Goal: Find specific page/section: Find specific page/section

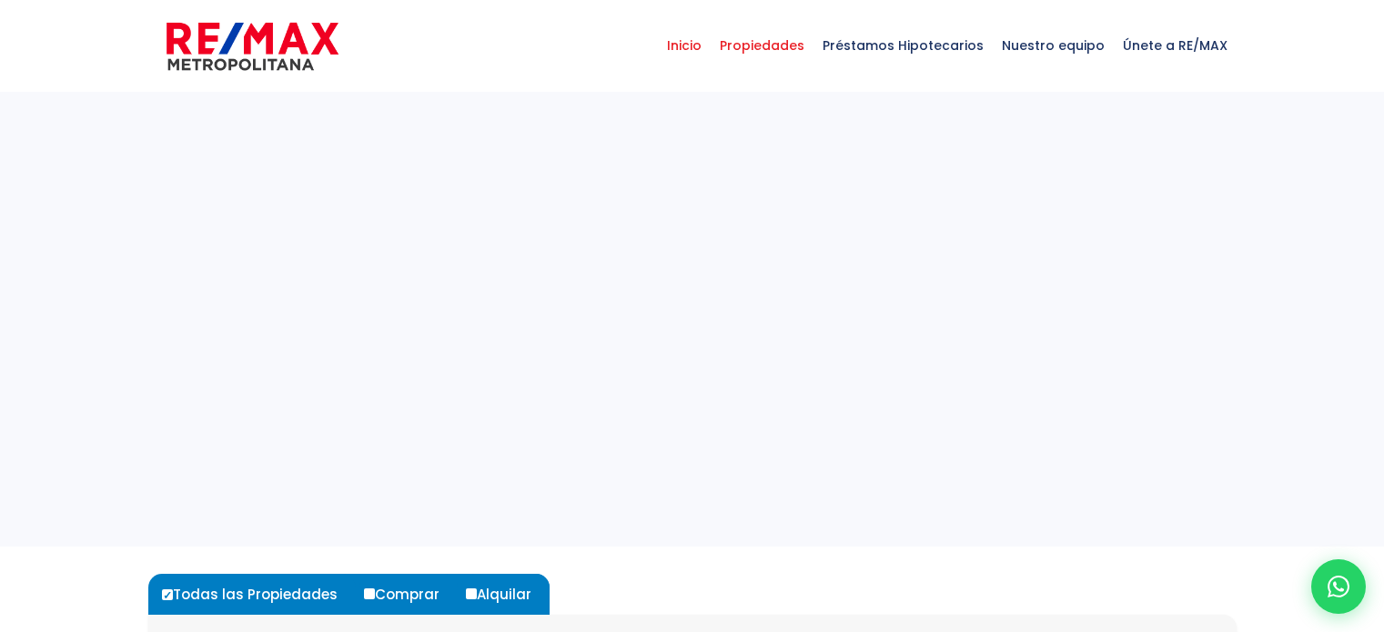
select select
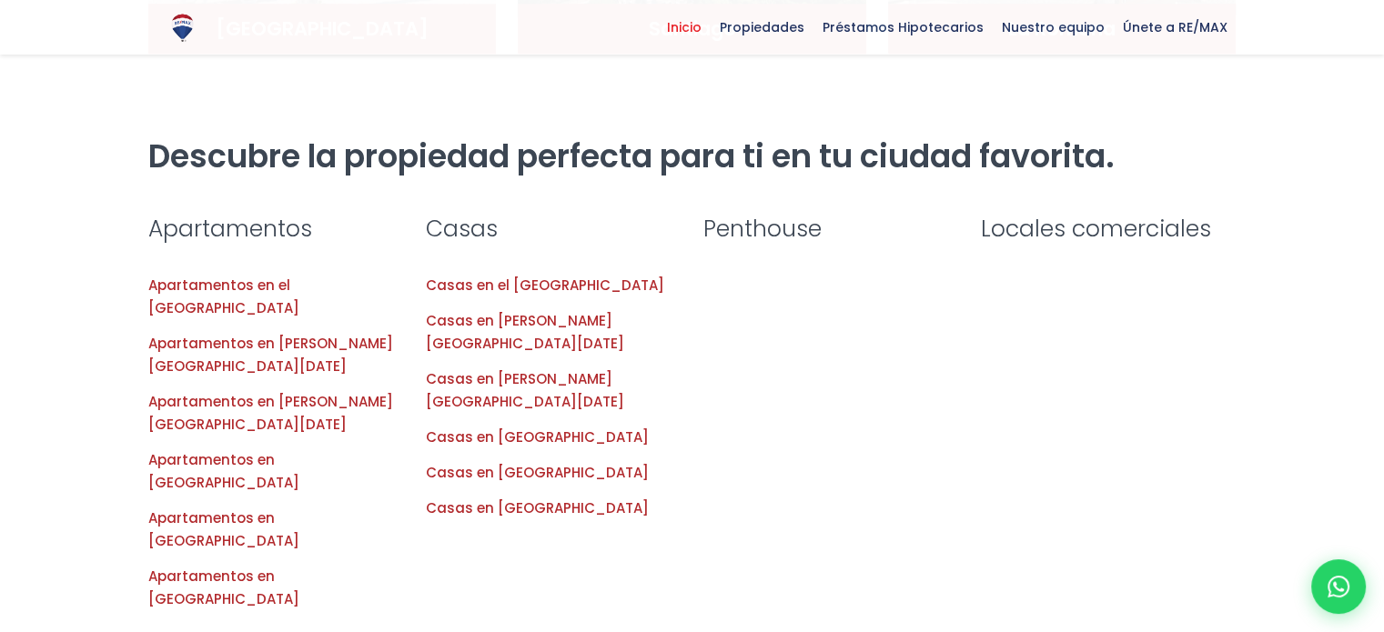
scroll to position [1746, 0]
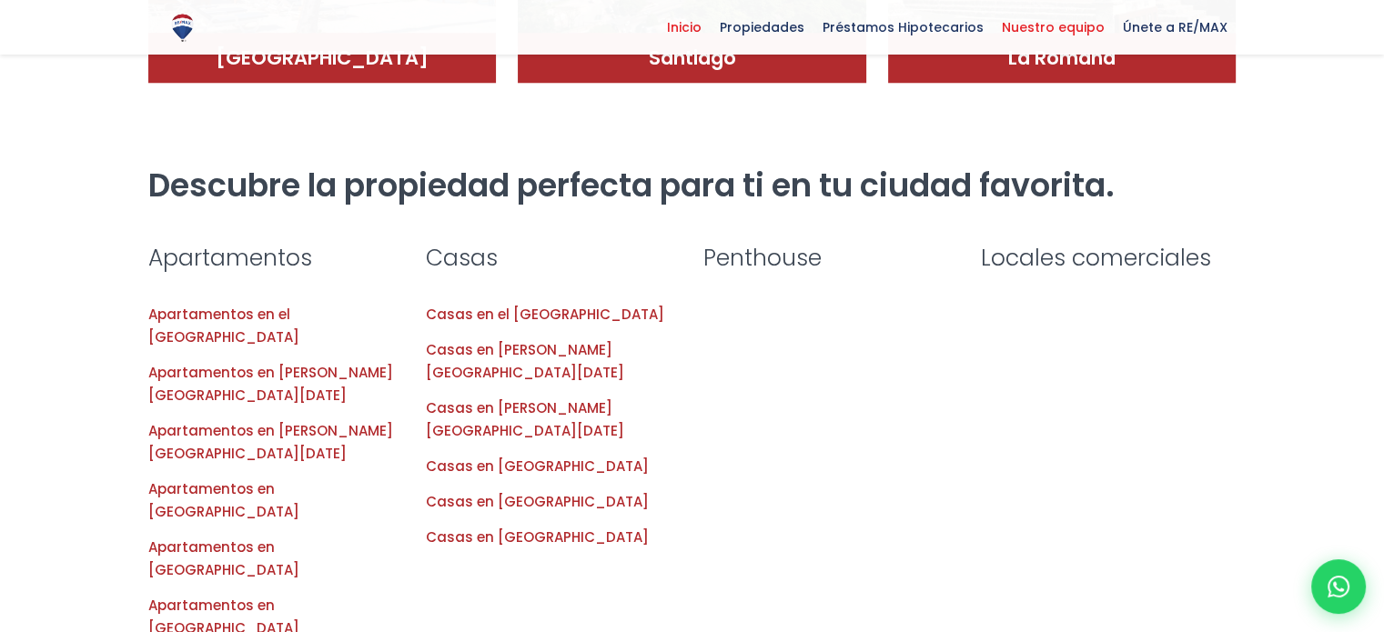
click at [1047, 21] on span "Nuestro equipo" at bounding box center [1053, 27] width 121 height 27
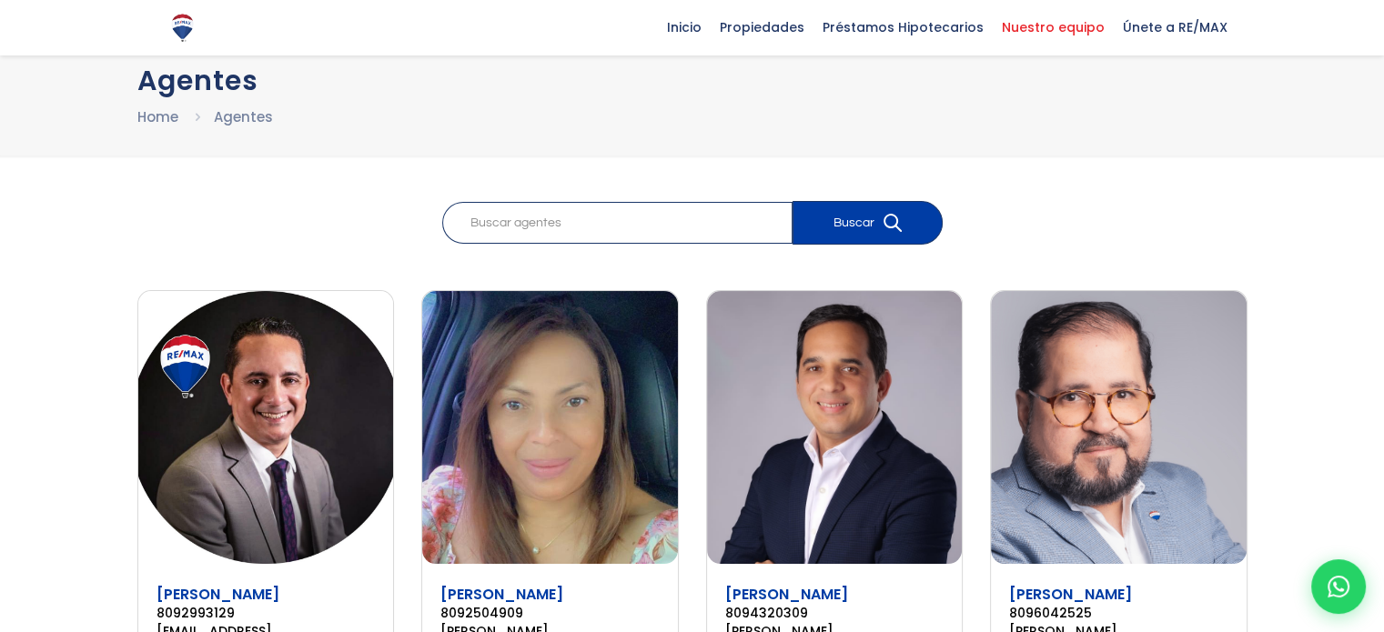
scroll to position [19, 0]
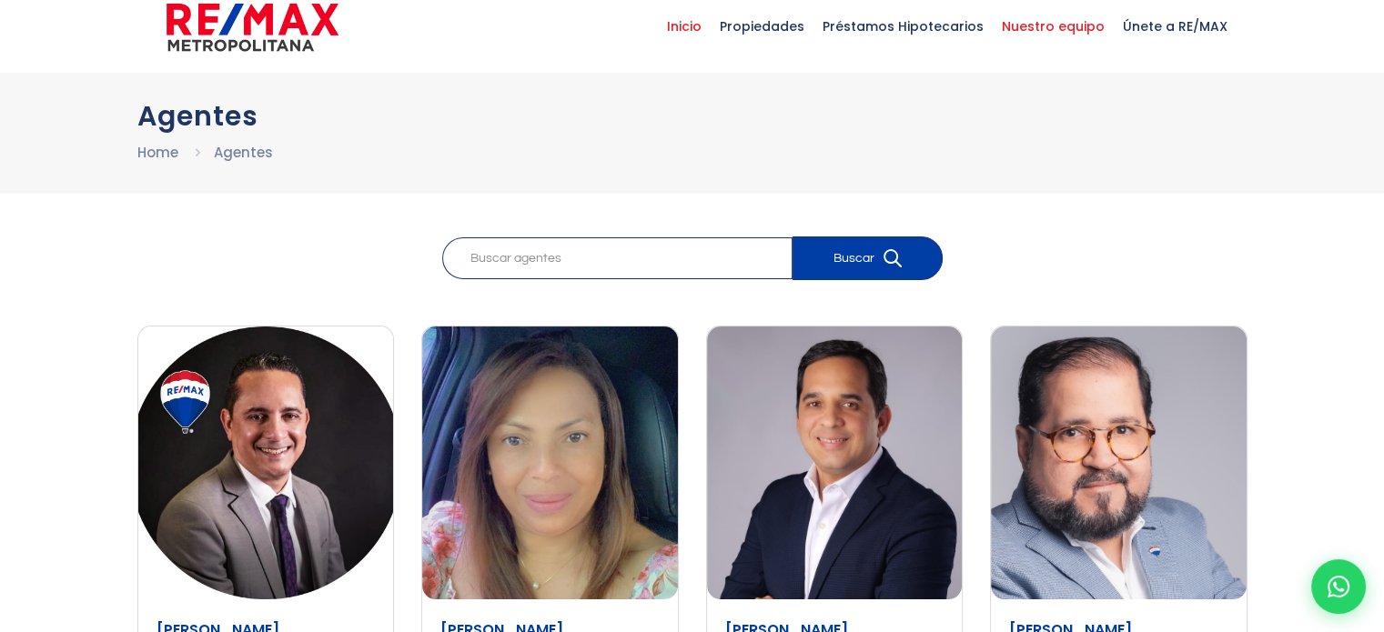
click at [711, 23] on span "Inicio" at bounding box center [684, 26] width 53 height 55
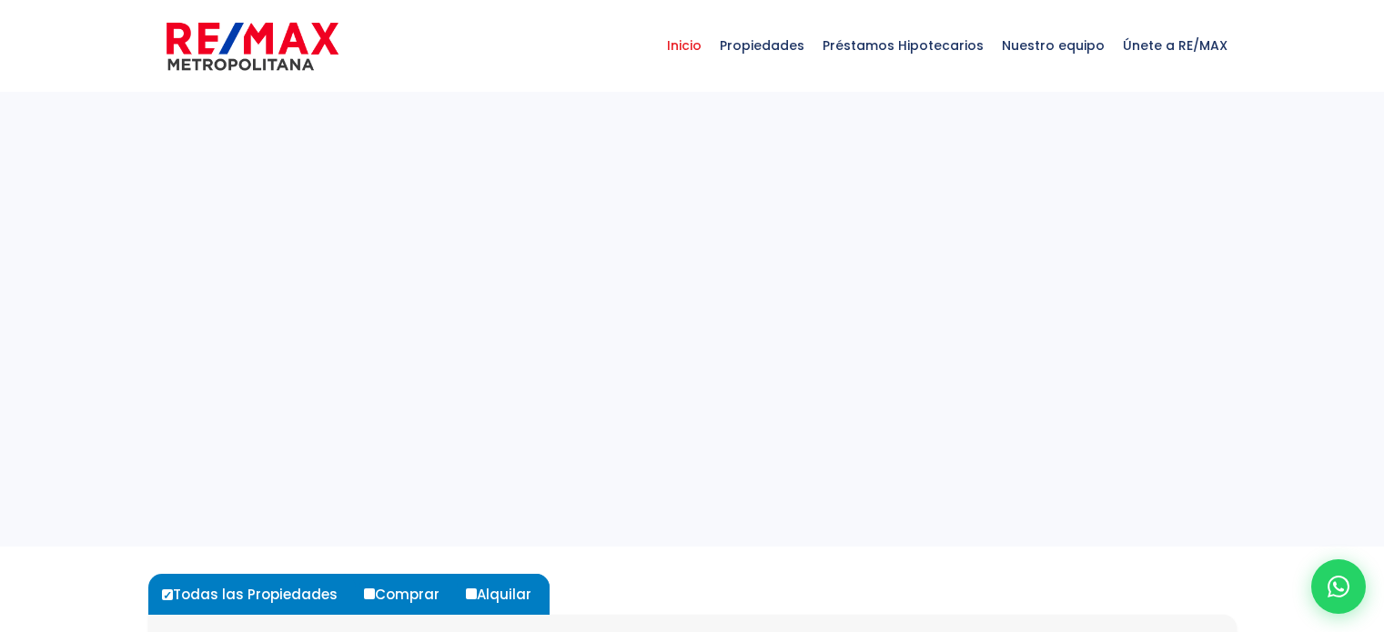
select select
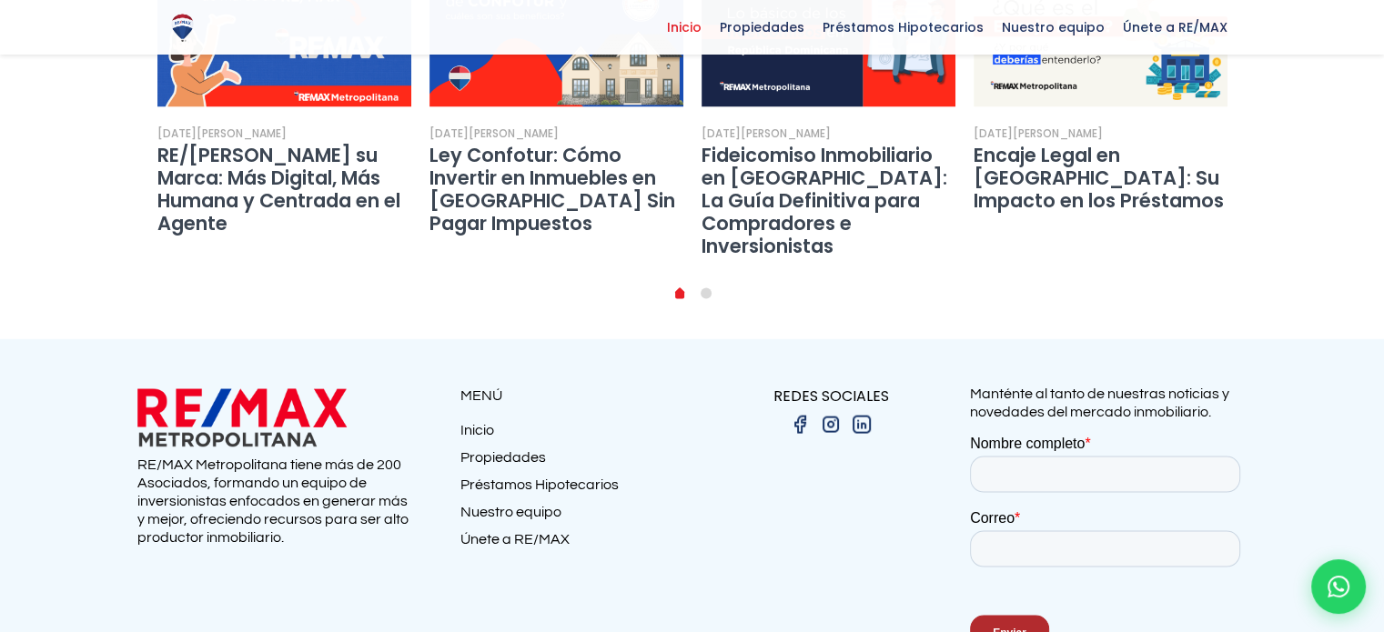
scroll to position [3565, 0]
